Goal: Information Seeking & Learning: Check status

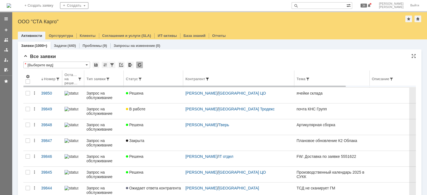
click at [210, 78] on span at bounding box center [207, 79] width 4 height 4
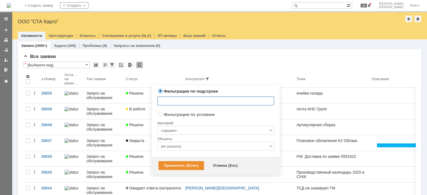
radio input "false"
radio input "true"
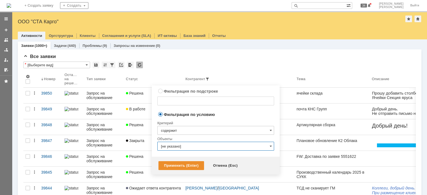
click at [182, 146] on input "[не указано]" at bounding box center [215, 146] width 117 height 9
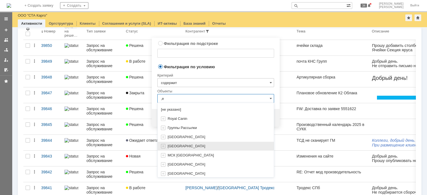
type input ","
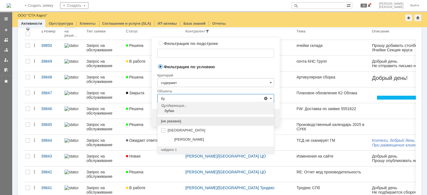
type input "б"
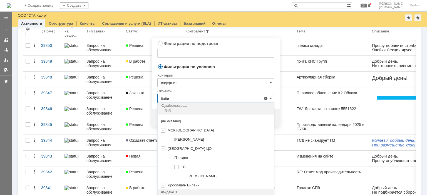
scroll to position [42, 0]
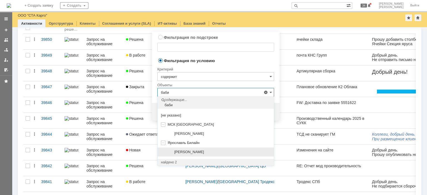
click at [201, 153] on span "Бабич Александр" at bounding box center [189, 152] width 30 height 4
type input "Бабич Александр"
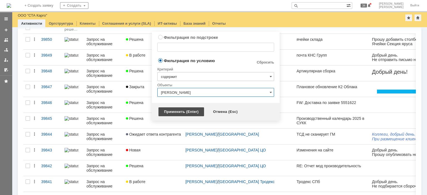
click at [185, 112] on div "Применить (Enter)" at bounding box center [182, 112] width 46 height 9
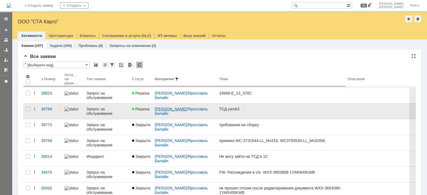
scroll to position [0, 0]
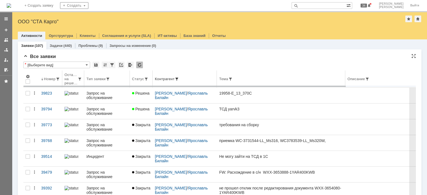
click at [179, 76] on th "Контрагент" at bounding box center [185, 79] width 64 height 17
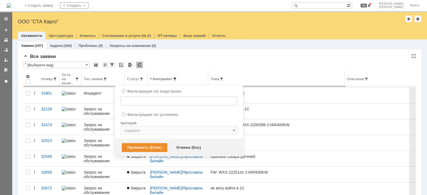
click at [175, 77] on span at bounding box center [175, 79] width 4 height 4
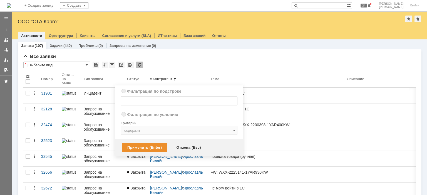
radio input "true"
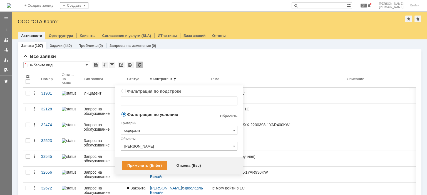
click at [153, 127] on input "содержит" at bounding box center [179, 130] width 117 height 9
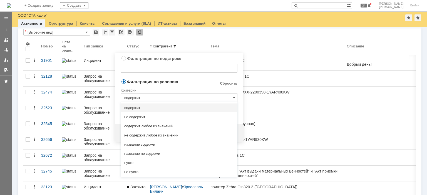
radio input "true"
click at [172, 72] on input "text" at bounding box center [179, 68] width 117 height 9
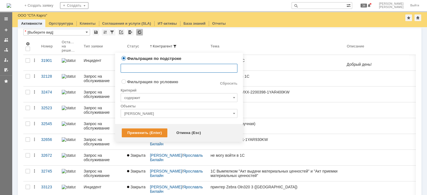
type input "содержит"
radio input "false"
radio input "true"
click at [155, 114] on input "Бабич Александр" at bounding box center [179, 113] width 117 height 9
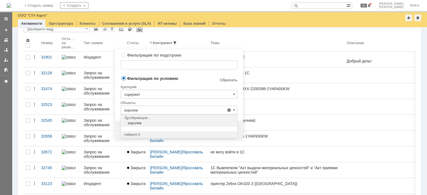
click at [143, 123] on div "королев" at bounding box center [179, 123] width 115 height 4
click at [152, 112] on input "королев" at bounding box center [179, 110] width 117 height 9
click at [156, 111] on input "королев" at bounding box center [179, 110] width 117 height 9
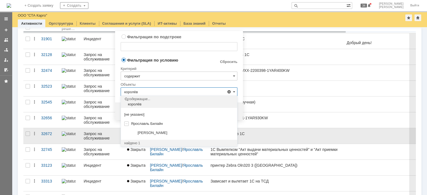
click at [154, 130] on div "[PERSON_NAME]" at bounding box center [179, 133] width 116 height 9
type input "[PERSON_NAME]"
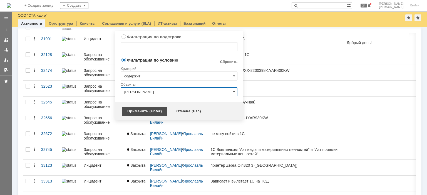
click at [147, 110] on div "Применить (Enter)" at bounding box center [145, 111] width 46 height 9
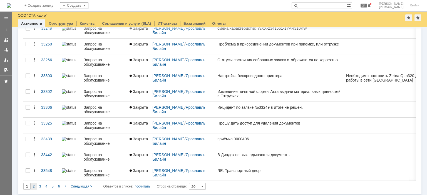
click at [33, 185] on span "2" at bounding box center [34, 187] width 2 height 4
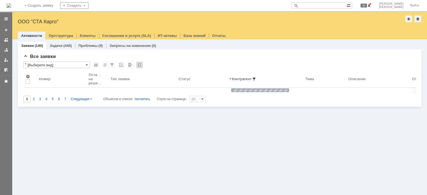
type input "2"
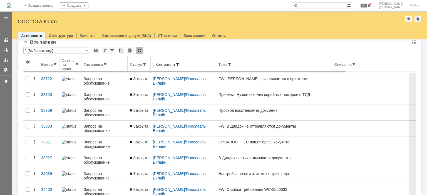
click at [180, 66] on span at bounding box center [177, 65] width 4 height 4
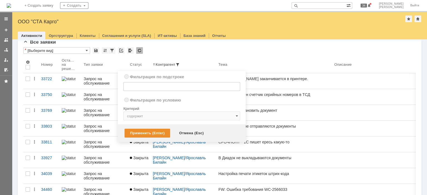
radio input "true"
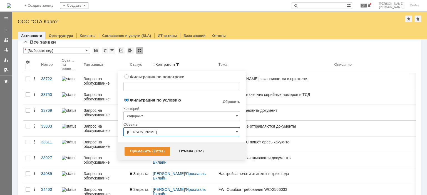
click at [164, 131] on input "[PERSON_NAME]" at bounding box center [181, 132] width 117 height 9
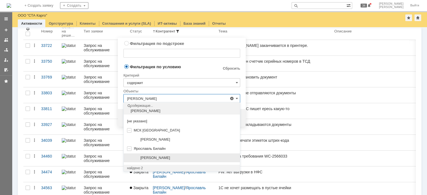
click at [173, 159] on div "Бабич Александр" at bounding box center [188, 158] width 96 height 4
type input "Бабич Александр"
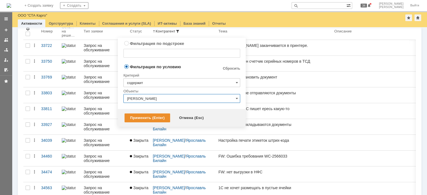
click at [157, 117] on div "Применить (Enter)" at bounding box center [148, 118] width 46 height 9
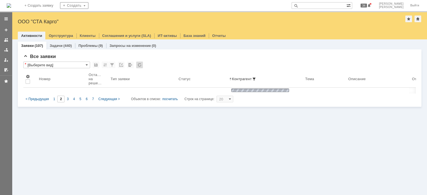
type input "1"
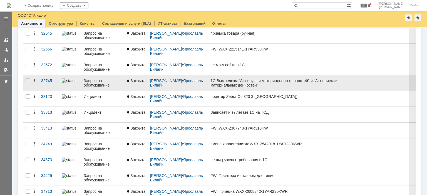
click at [274, 85] on div "1С Вымпелком "Акт выдачи материальных ценностей" и "Акт приемки материальных це…" at bounding box center [277, 83] width 132 height 9
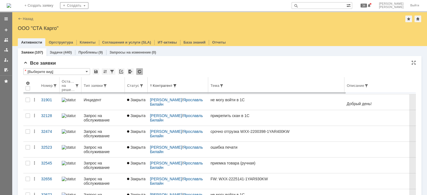
click at [177, 85] on span at bounding box center [175, 86] width 4 height 4
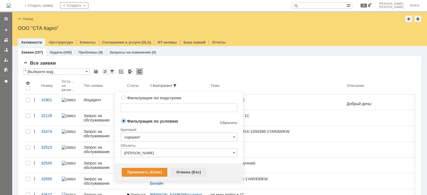
click at [182, 172] on div "Отмена (Esc)" at bounding box center [189, 172] width 36 height 9
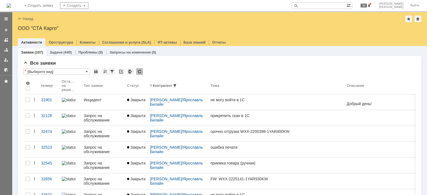
click at [11, 5] on img at bounding box center [9, 5] width 4 height 4
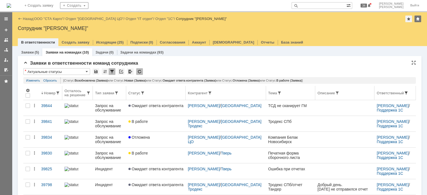
click at [404, 92] on span at bounding box center [406, 93] width 4 height 4
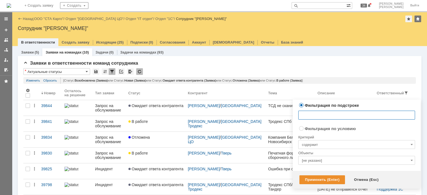
radio input "false"
radio input "true"
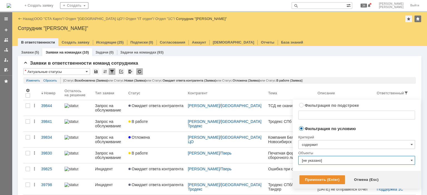
click at [312, 162] on input "[не указано]" at bounding box center [356, 160] width 117 height 9
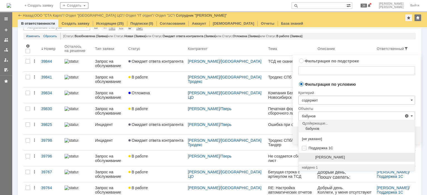
drag, startPoint x: 335, startPoint y: 159, endPoint x: 12, endPoint y: 2, distance: 358.7
click at [335, 159] on span "[PERSON_NAME]" at bounding box center [330, 157] width 30 height 4
type input "[PERSON_NAME]"
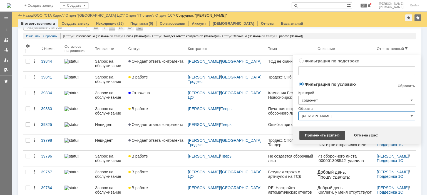
click at [318, 135] on div "Применить (Enter)" at bounding box center [322, 135] width 46 height 9
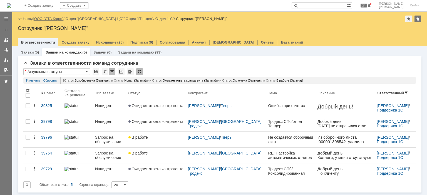
click at [43, 20] on link "ООО "СТА Карго"" at bounding box center [48, 19] width 29 height 4
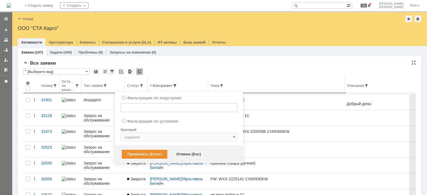
click at [177, 84] on span at bounding box center [175, 86] width 4 height 4
radio input "true"
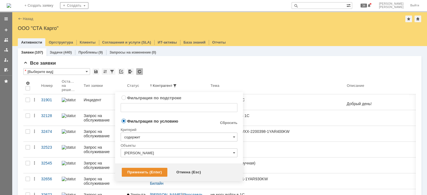
click at [181, 153] on input "Бабич Александр" at bounding box center [179, 153] width 117 height 9
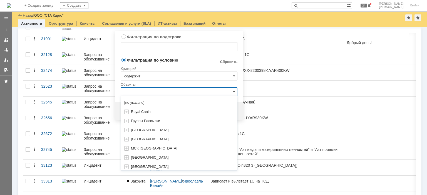
click at [199, 66] on div "Критерий" at bounding box center [179, 68] width 117 height 8
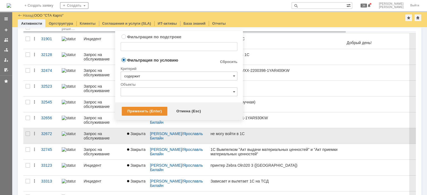
type input "Бабич Александр"
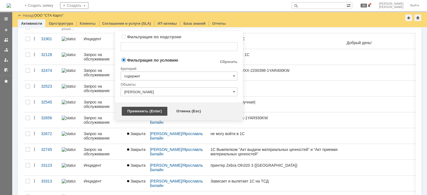
click at [145, 111] on div "Применить (Enter)" at bounding box center [145, 111] width 46 height 9
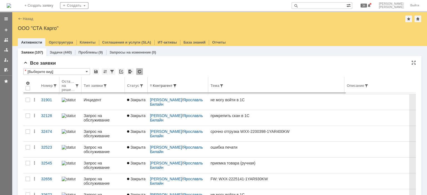
click at [177, 85] on span at bounding box center [175, 86] width 4 height 4
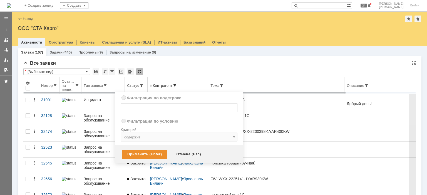
click at [177, 86] on span at bounding box center [175, 86] width 4 height 4
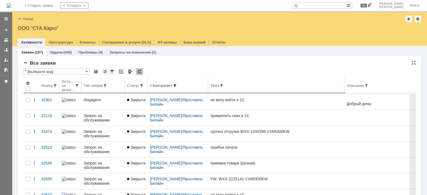
click at [169, 85] on div "Контрагент" at bounding box center [163, 86] width 20 height 4
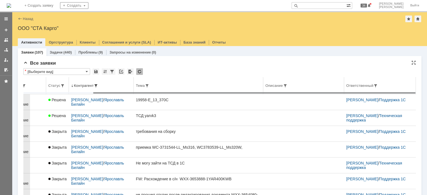
drag, startPoint x: 289, startPoint y: 93, endPoint x: 367, endPoint y: 85, distance: 78.8
click at [388, 94] on body "Идет загрузка, пожалуйста, подождите. На домашнюю + Создать заявку Создать 34 Б…" at bounding box center [213, 97] width 427 height 195
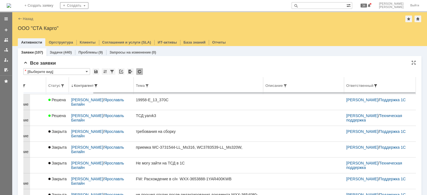
click at [373, 85] on span at bounding box center [375, 86] width 4 height 4
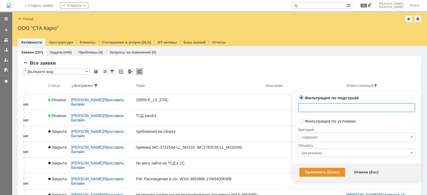
radio input "false"
radio input "true"
click at [319, 153] on input "[не указано]" at bounding box center [356, 153] width 117 height 9
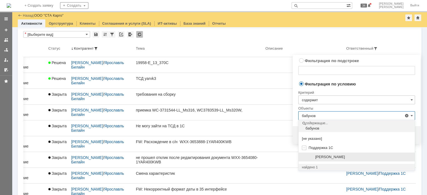
click at [327, 157] on span "[PERSON_NAME]" at bounding box center [330, 157] width 30 height 4
type input "[PERSON_NAME]"
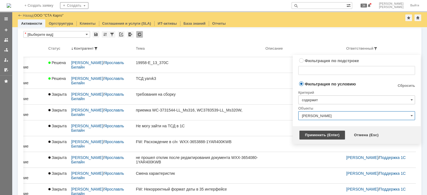
click at [313, 137] on div "Применить (Enter)" at bounding box center [322, 135] width 46 height 9
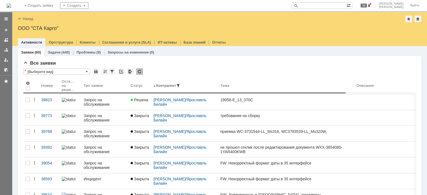
drag, startPoint x: 170, startPoint y: 92, endPoint x: 38, endPoint y: 85, distance: 131.4
click at [38, 85] on body "Идет загрузка, пожалуйста, подождите. На домашнюю + Создать заявку Создать 34 Б…" at bounding box center [213, 97] width 427 height 195
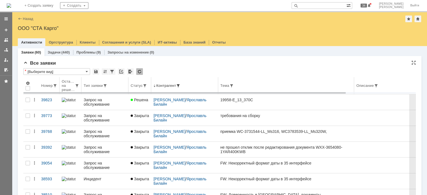
click at [180, 86] on span at bounding box center [178, 86] width 4 height 4
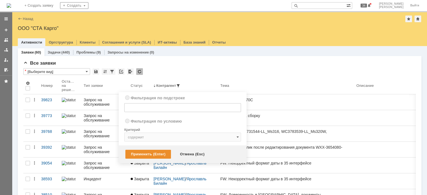
radio input "true"
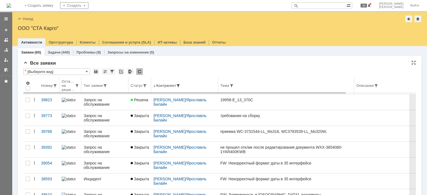
click at [164, 84] on div "Контрагент" at bounding box center [166, 86] width 20 height 4
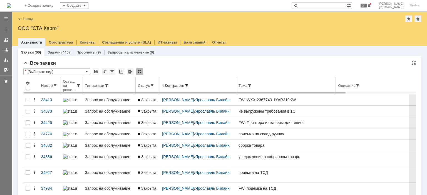
click at [179, 86] on div "Контрагент" at bounding box center [175, 86] width 20 height 4
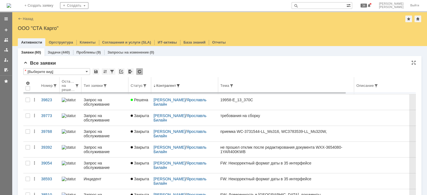
click at [180, 84] on span at bounding box center [178, 86] width 4 height 4
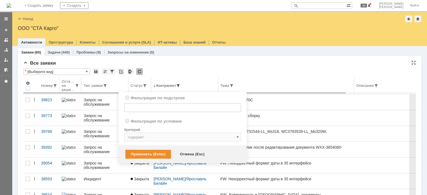
radio input "true"
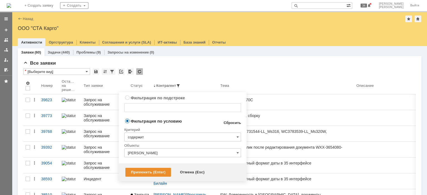
click at [231, 121] on link "Сбросить" at bounding box center [233, 123] width 18 height 4
type input "содержит"
click at [150, 174] on div "Применить (Enter)" at bounding box center [148, 172] width 46 height 9
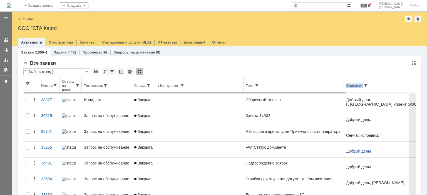
drag, startPoint x: 317, startPoint y: 92, endPoint x: 383, endPoint y: 89, distance: 66.5
click at [387, 90] on tr "Номер Осталось на решение Тип заявки Статус Контрагент Тема Описание Ответствен…" at bounding box center [260, 85] width 474 height 17
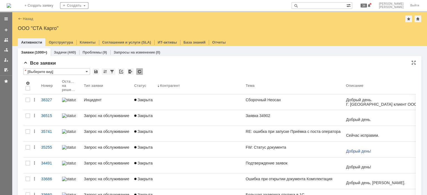
click at [334, 63] on div "Все заявки" at bounding box center [219, 64] width 393 height 6
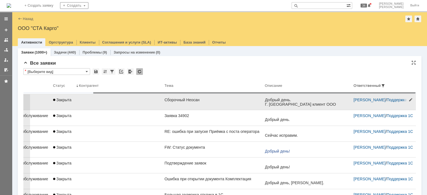
drag, startPoint x: 307, startPoint y: 94, endPoint x: 379, endPoint y: 101, distance: 72.7
click at [397, 93] on body "Идет загрузка, пожалуйста, подождите. На домашнюю + Создать заявку Создать 34 Б…" at bounding box center [213, 97] width 427 height 195
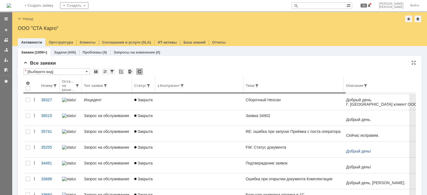
drag, startPoint x: 351, startPoint y: 93, endPoint x: 125, endPoint y: 89, distance: 226.4
click at [125, 89] on body "Идет загрузка, пожалуйста, подождите. На домашнюю + Создать заявку Создать 34 Б…" at bounding box center [213, 97] width 427 height 195
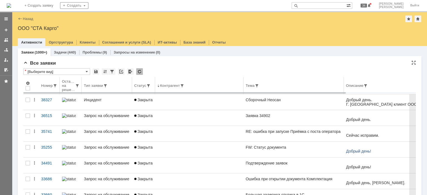
click at [48, 86] on div "Номер" at bounding box center [47, 86] width 12 height 4
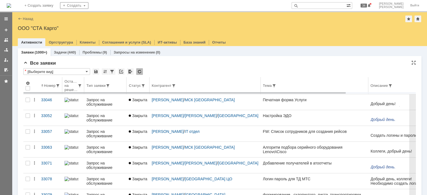
click at [48, 88] on div "Номер" at bounding box center [50, 86] width 12 height 4
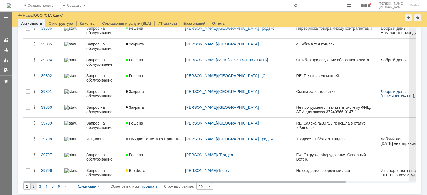
click at [34, 188] on div "2" at bounding box center [34, 187] width 6 height 7
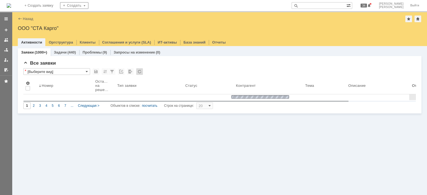
type input "2"
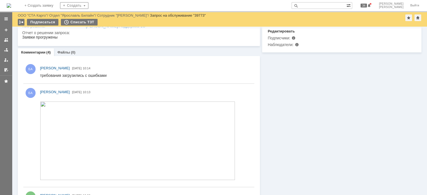
scroll to position [146, 0]
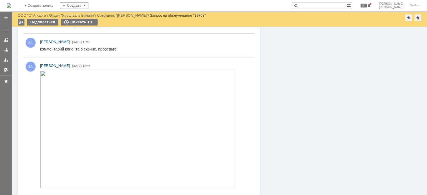
scroll to position [229, 0]
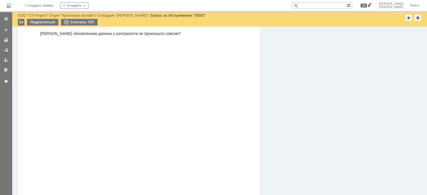
scroll to position [800, 0]
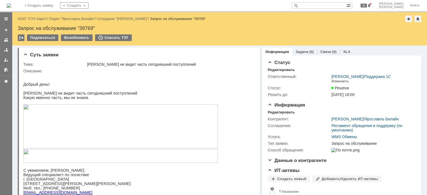
click at [88, 29] on div "Запрос на обслуживание "39769"" at bounding box center [220, 29] width 404 height 6
copy div "39769"
